Goal: Find specific page/section: Find specific page/section

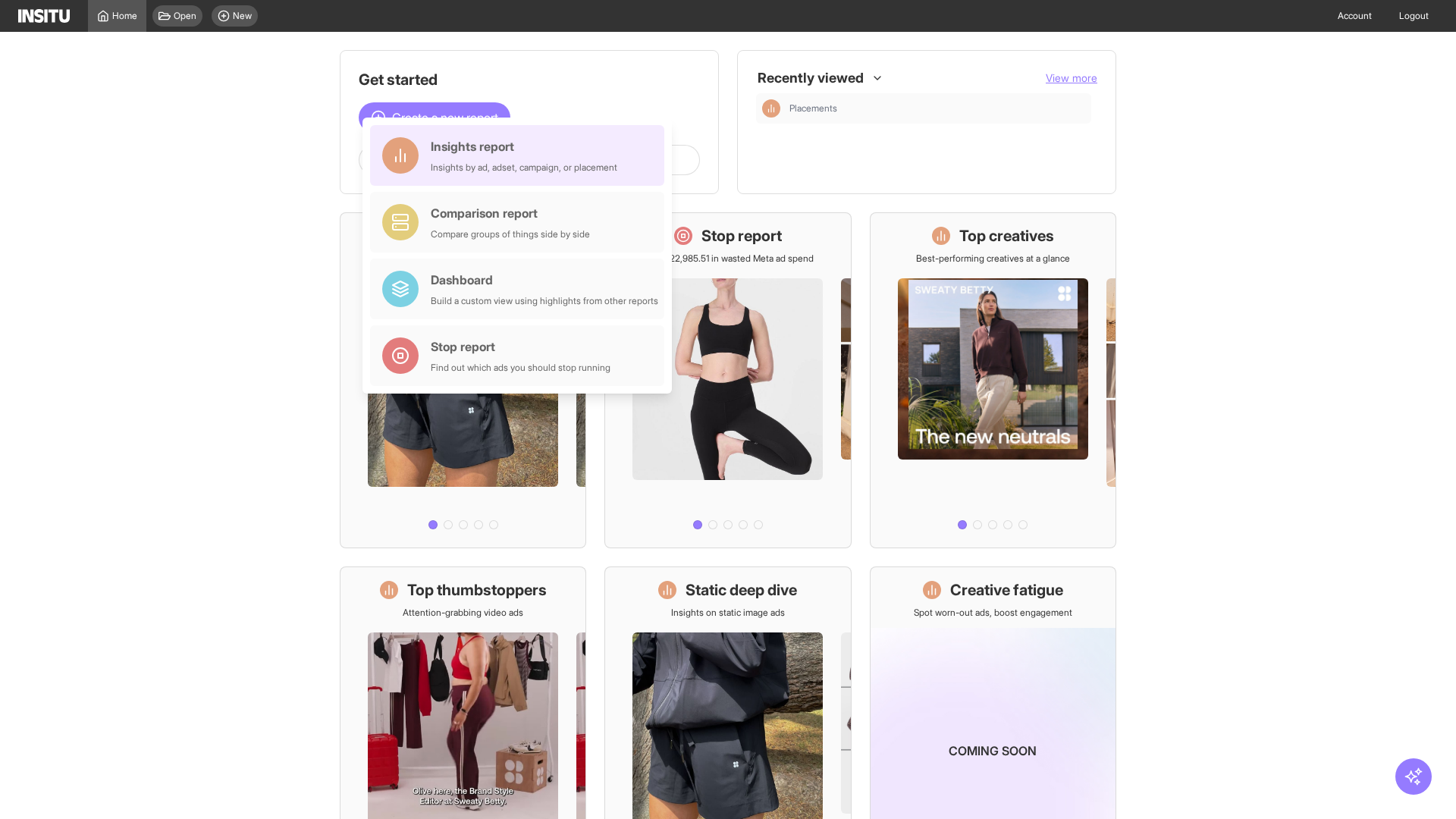
click at [521, 155] on div "Insights report Insights by ad, adset, campaign, or placement" at bounding box center [525, 155] width 187 height 37
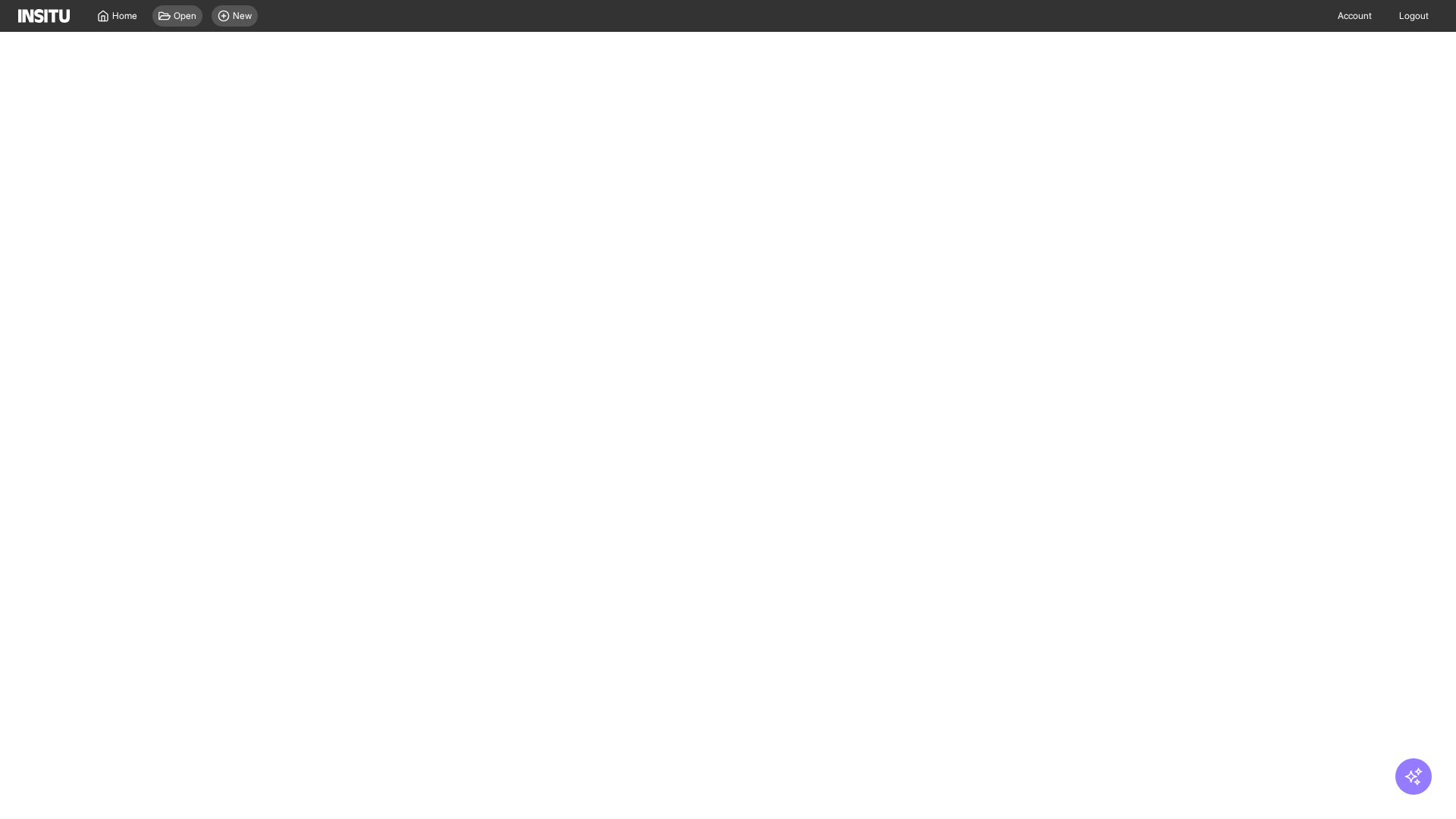
select select "**"
